Goal: Navigation & Orientation: Find specific page/section

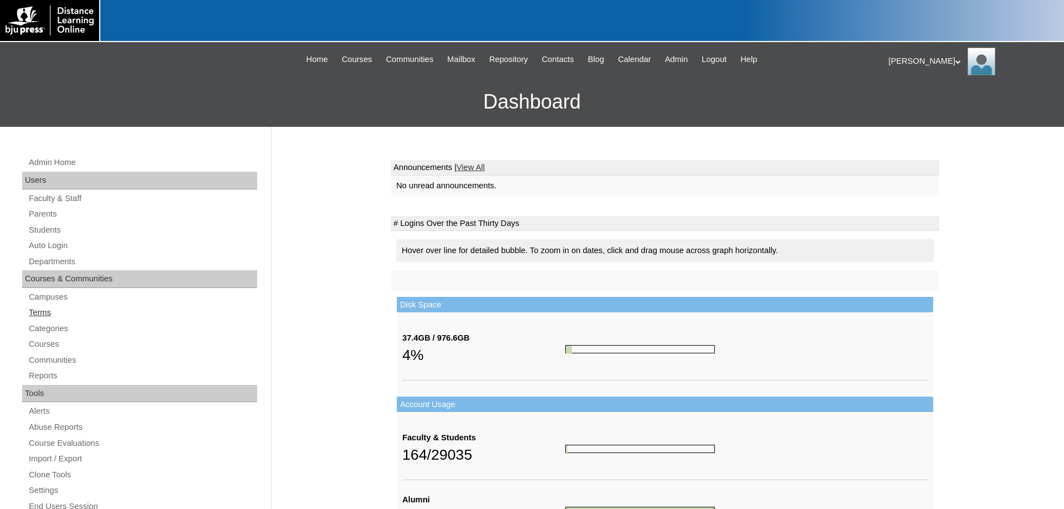
click at [38, 317] on link "Terms" at bounding box center [142, 313] width 229 height 14
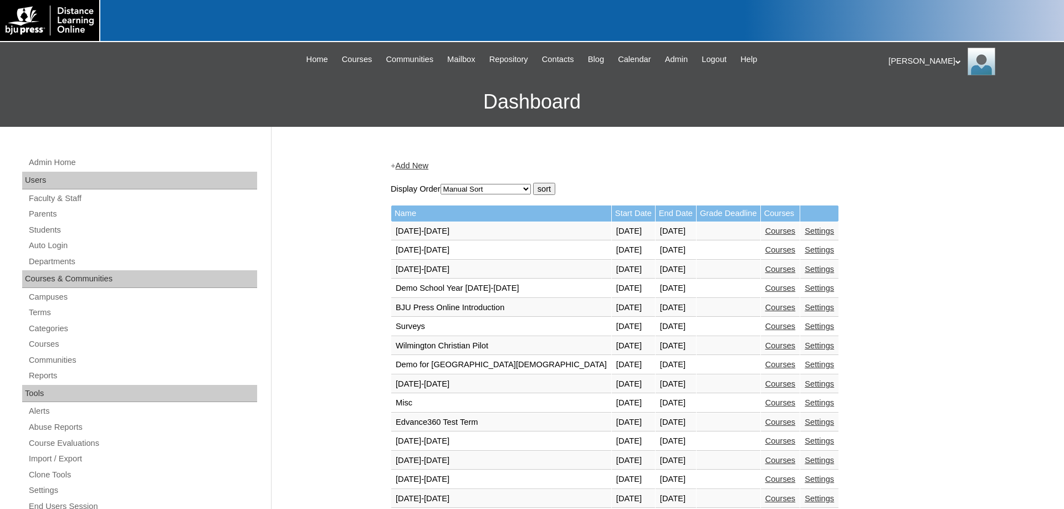
scroll to position [283, 0]
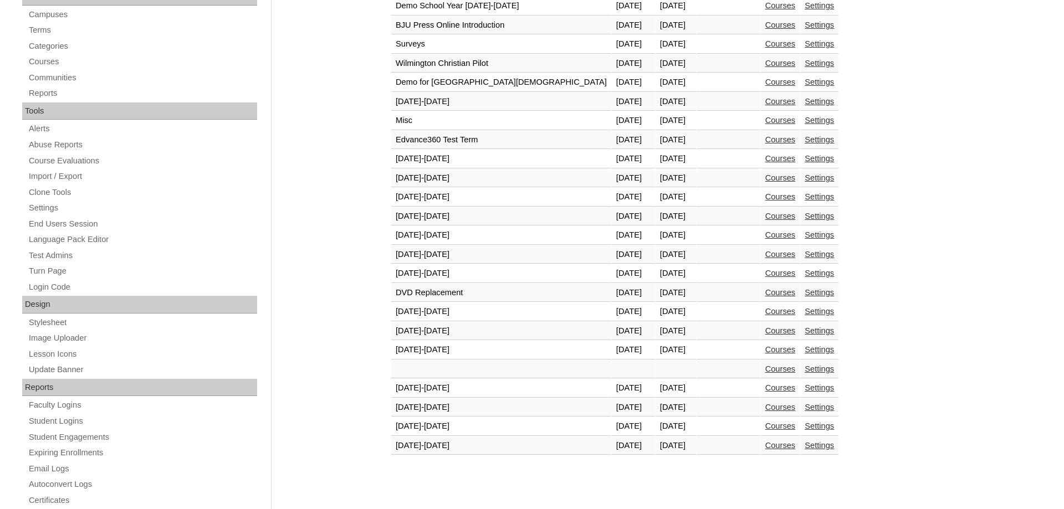
click at [766, 447] on link "Courses" at bounding box center [781, 445] width 30 height 9
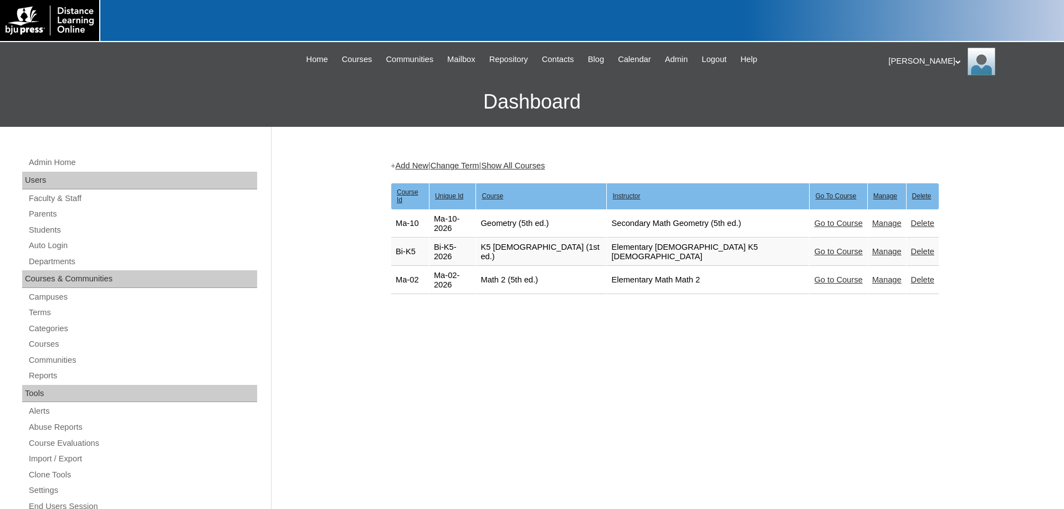
click at [814, 247] on link "Go to Course" at bounding box center [838, 251] width 48 height 9
